Goal: Information Seeking & Learning: Learn about a topic

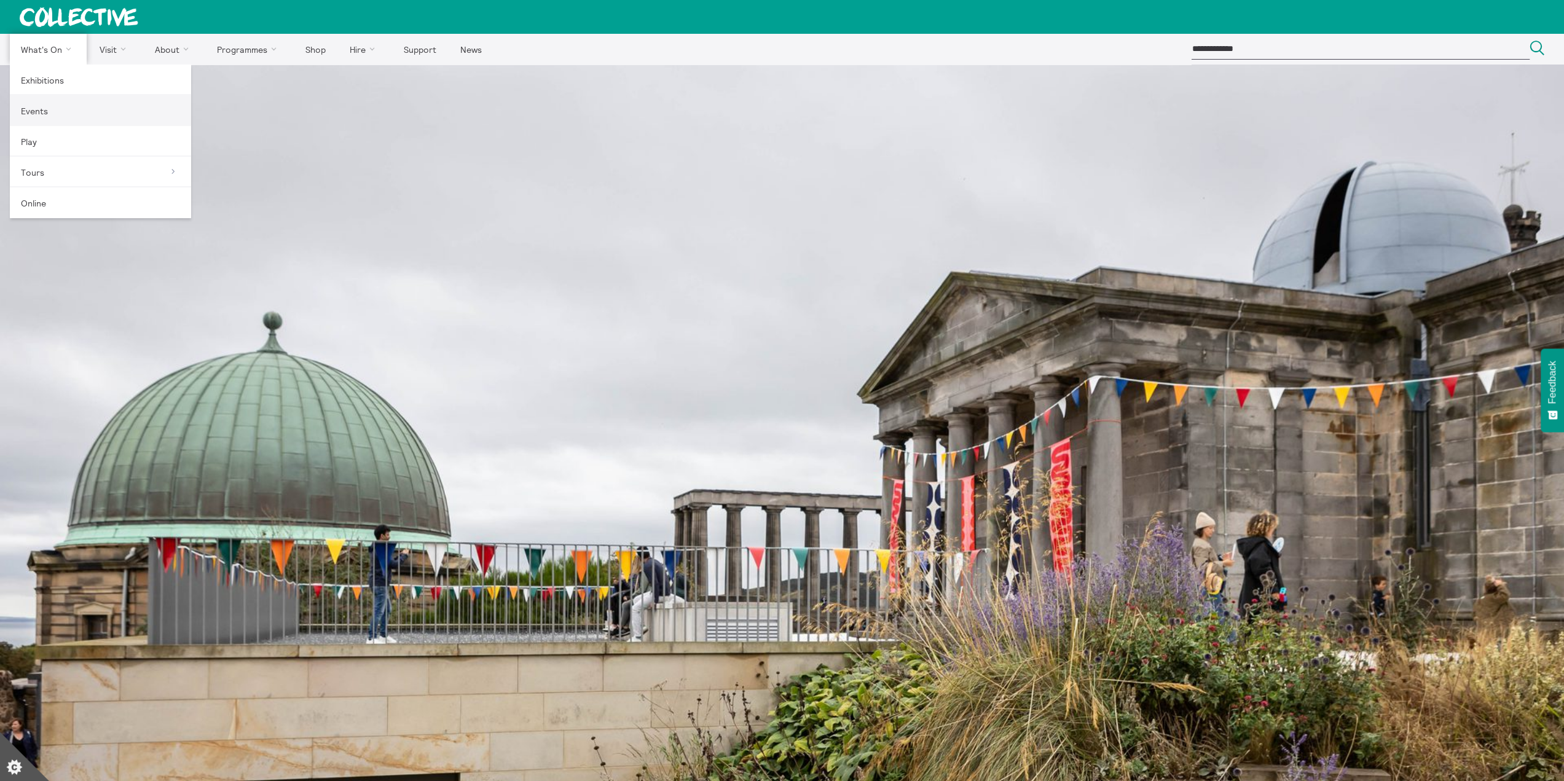
click at [39, 108] on link "Events" at bounding box center [100, 110] width 181 height 31
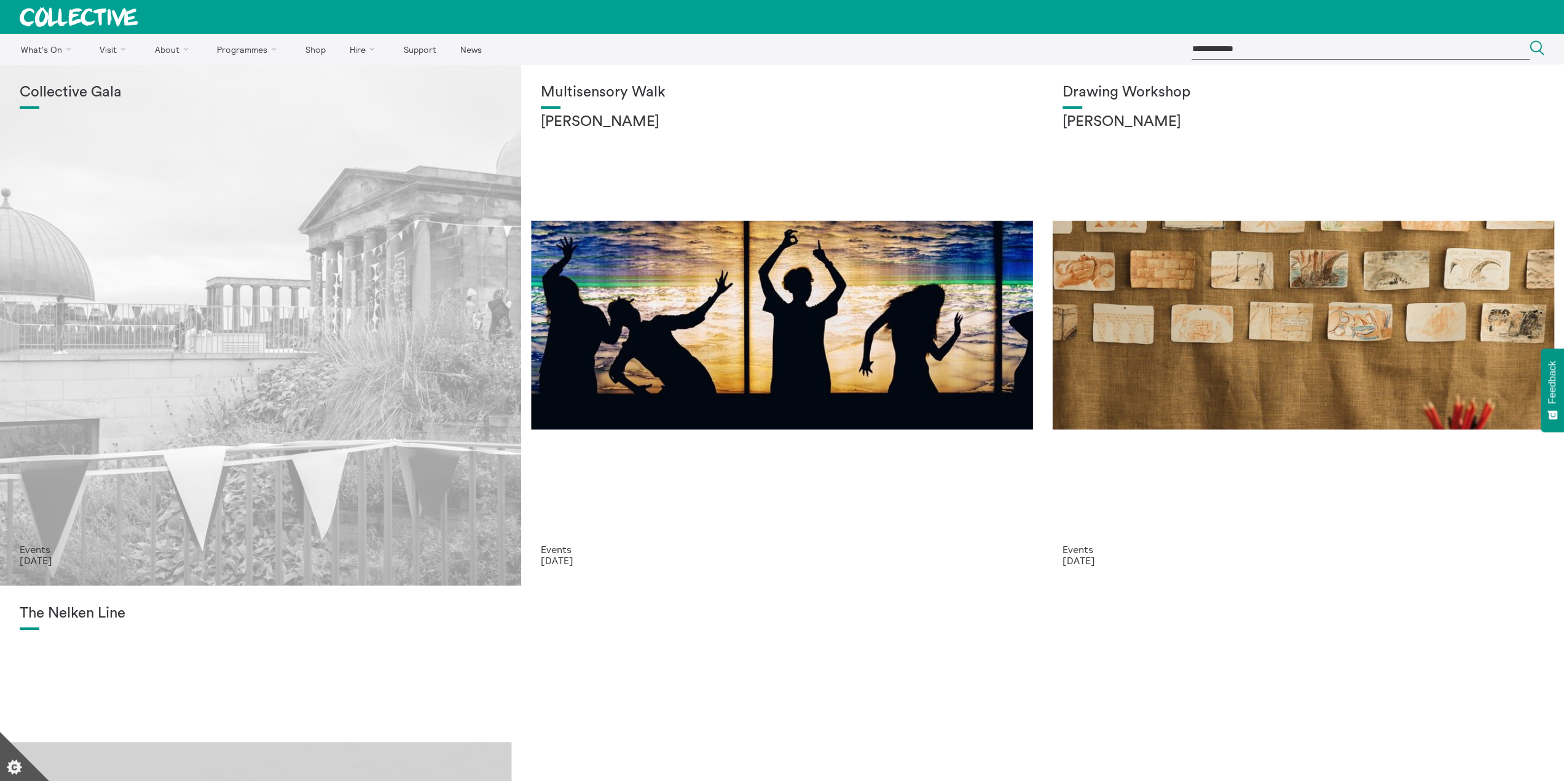
click at [176, 393] on div "Collective Gala" at bounding box center [261, 314] width 482 height 460
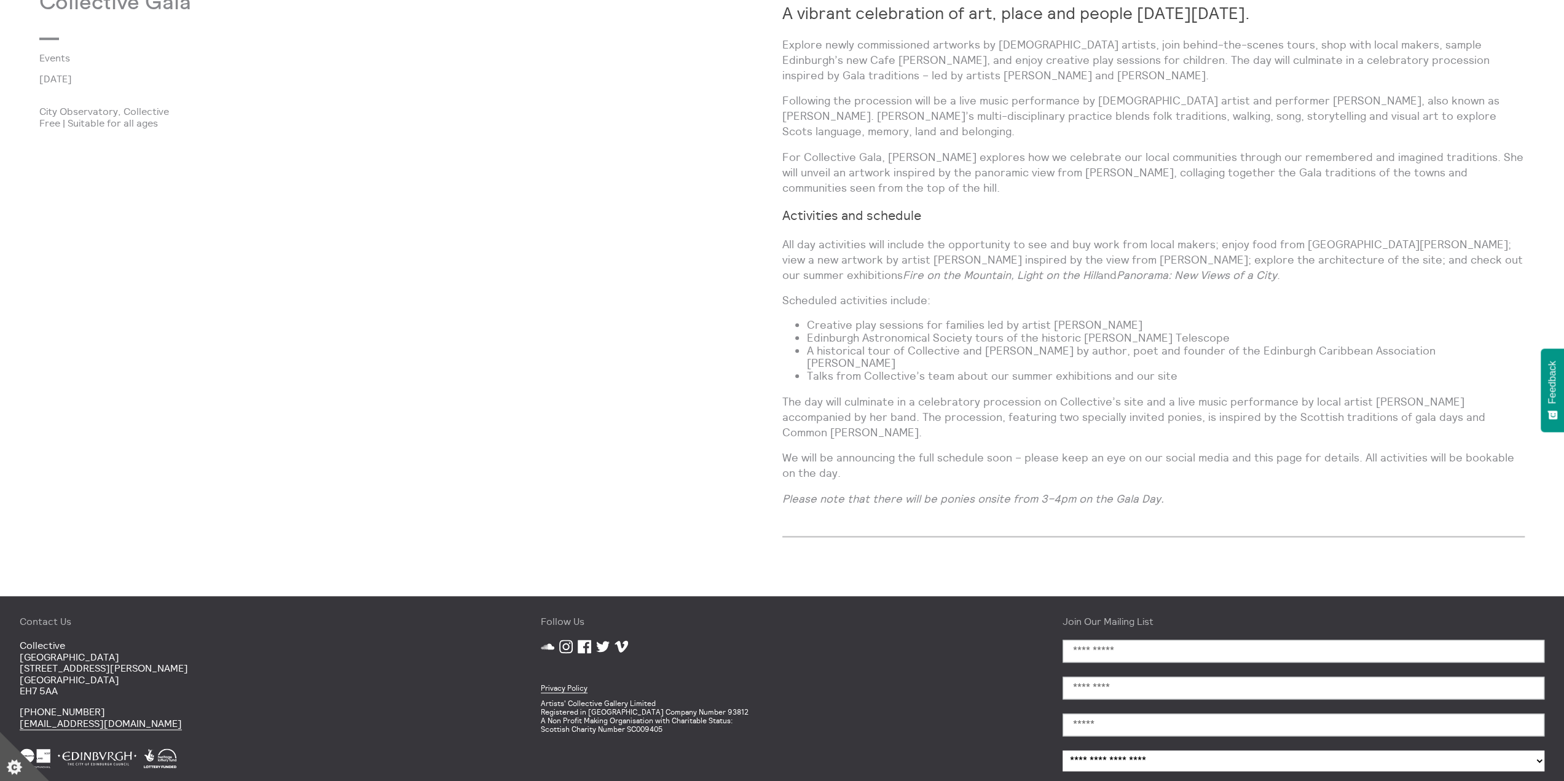
scroll to position [1182, 0]
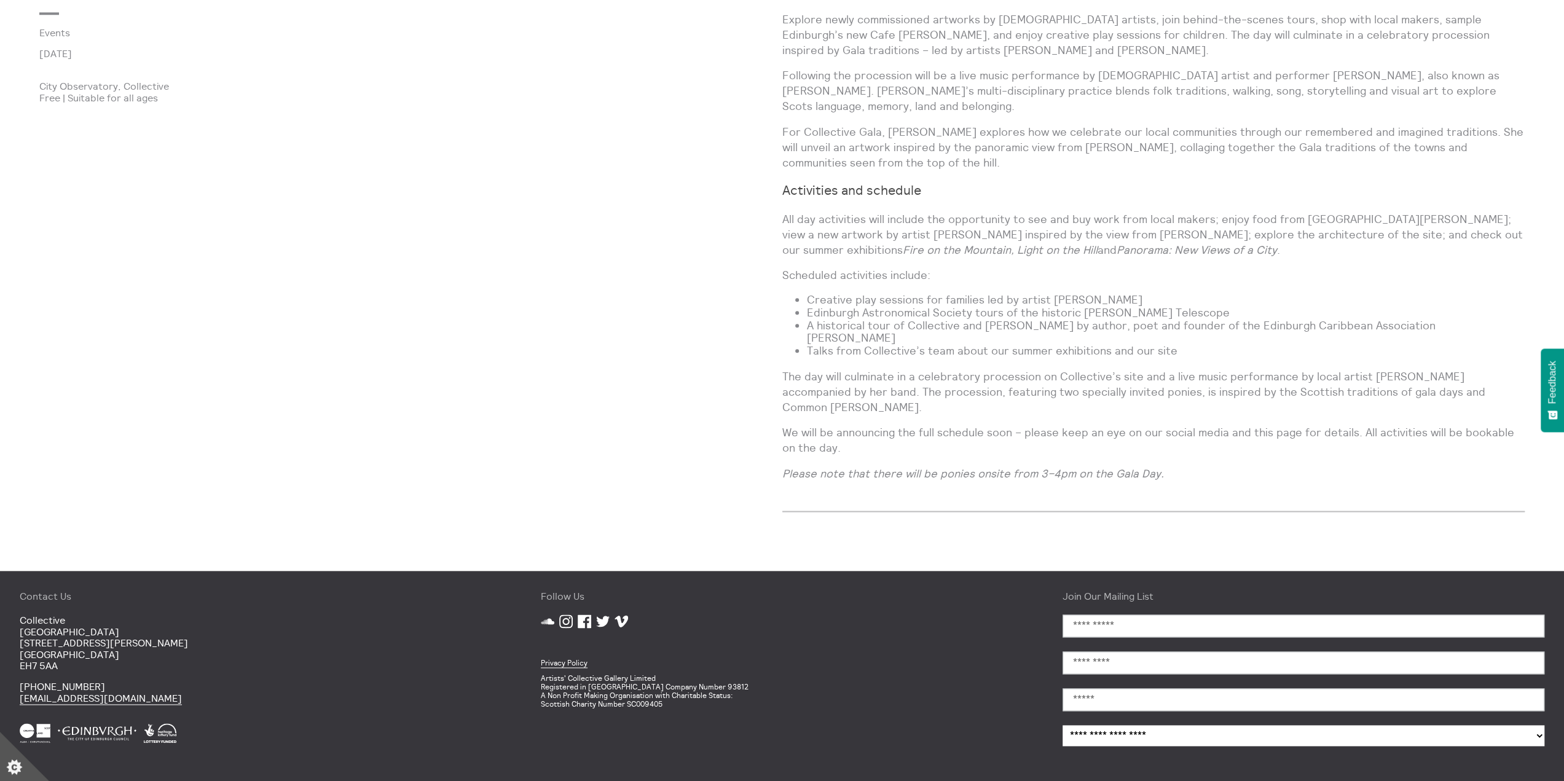
click at [588, 614] on icon at bounding box center [585, 621] width 14 height 14
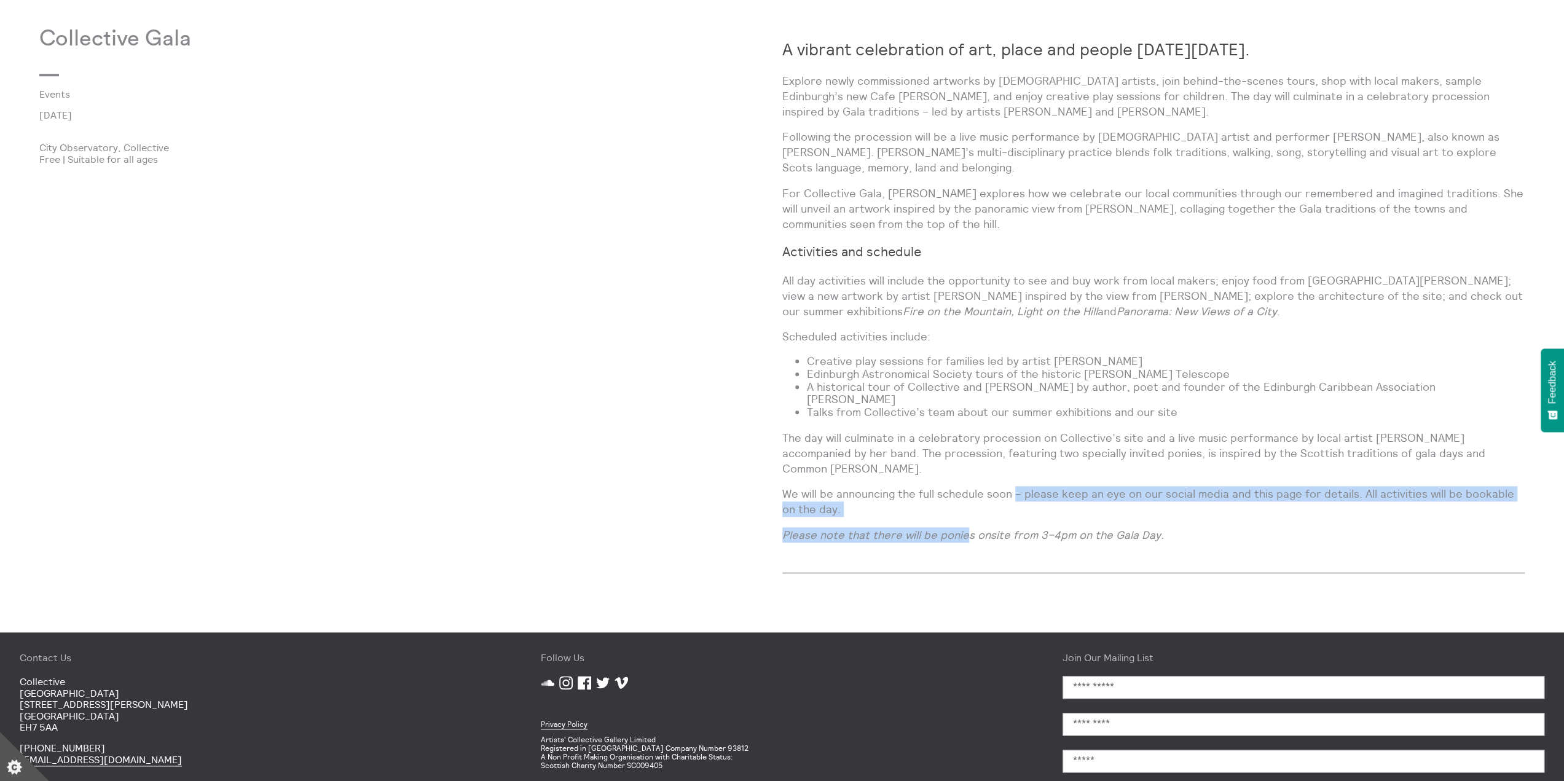
drag, startPoint x: 965, startPoint y: 476, endPoint x: 1014, endPoint y: 444, distance: 58.6
click at [1014, 444] on div "A vibrant celebration of art, place and people on Sunday 7 September 2025. Expl…" at bounding box center [1153, 289] width 743 height 526
click at [1021, 486] on p "We will be announcing the full schedule soon – please keep an eye on our social…" at bounding box center [1153, 501] width 743 height 31
drag, startPoint x: 1022, startPoint y: 461, endPoint x: 1023, endPoint y: 452, distance: 9.2
click at [1023, 486] on p "We will be announcing the full schedule soon – please keep an eye on our social…" at bounding box center [1153, 501] width 743 height 31
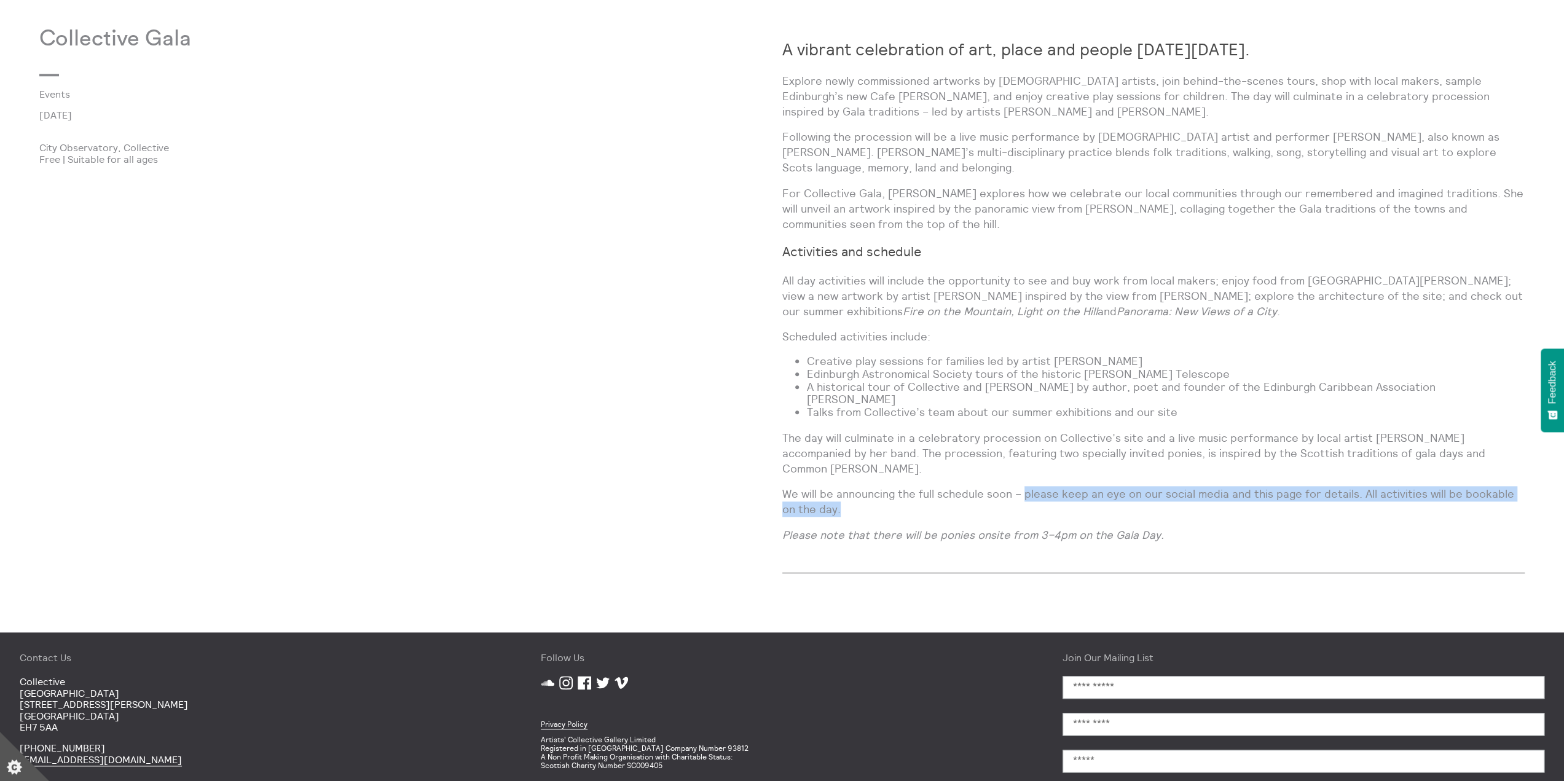
copy p "please keep an eye on our social media and this page for details. All activitie…"
